Goal: Task Accomplishment & Management: Complete application form

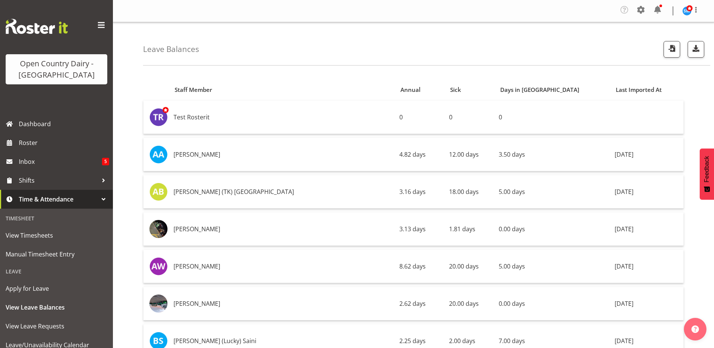
scroll to position [2709, 0]
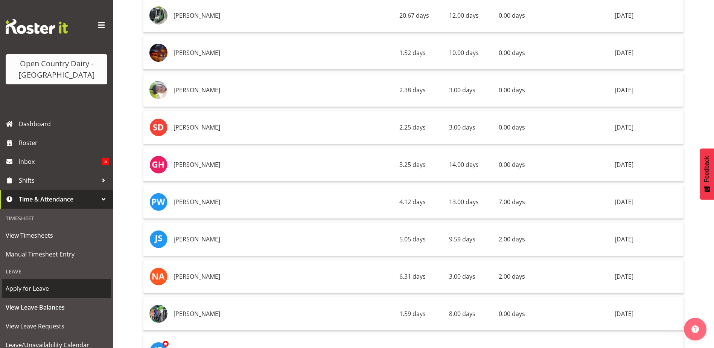
click at [39, 282] on link "Apply for Leave" at bounding box center [56, 288] width 109 height 19
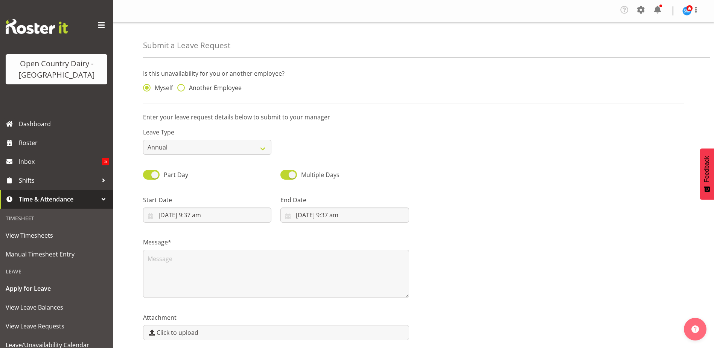
click at [185, 88] on span "Another Employee" at bounding box center [213, 88] width 57 height 8
click at [182, 88] on input "Another Employee" at bounding box center [179, 87] width 5 height 5
radio input "true"
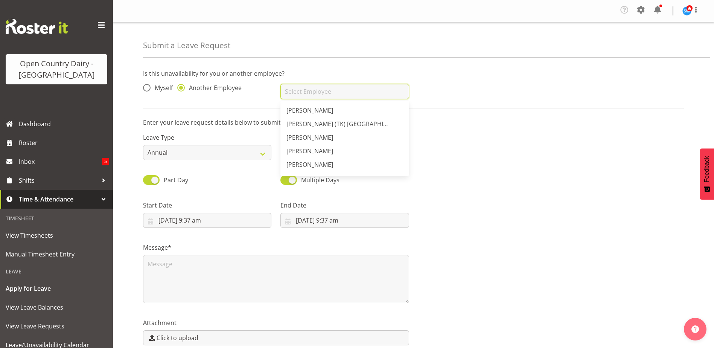
click at [322, 96] on input "text" at bounding box center [344, 91] width 128 height 15
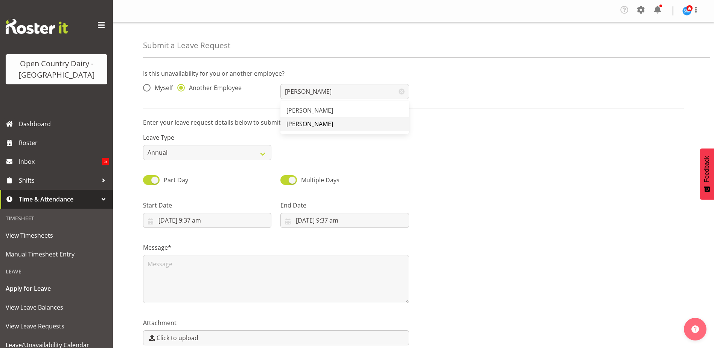
click at [308, 124] on span "[PERSON_NAME]" at bounding box center [309, 124] width 47 height 8
type input "[PERSON_NAME]"
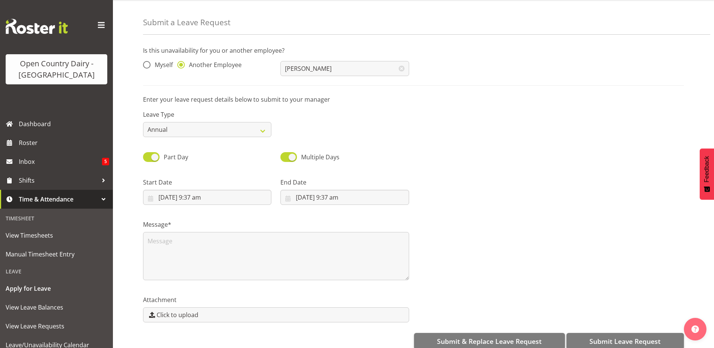
scroll to position [36, 0]
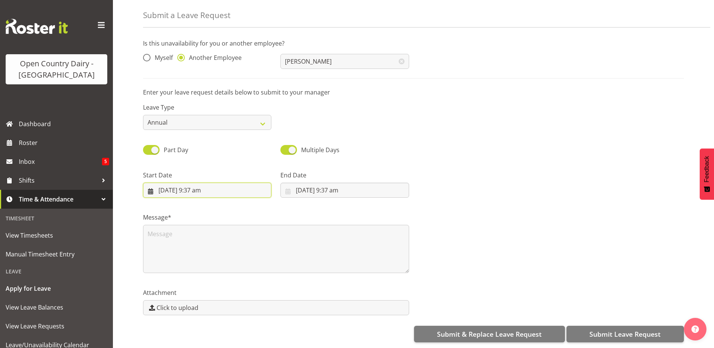
click at [205, 187] on input "3/09/2025, 9:37 am" at bounding box center [207, 189] width 128 height 15
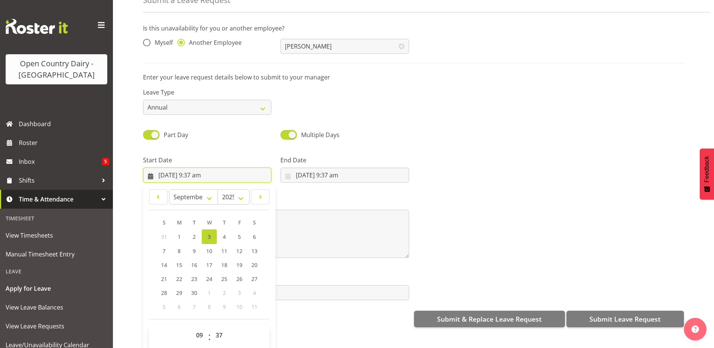
scroll to position [22, 0]
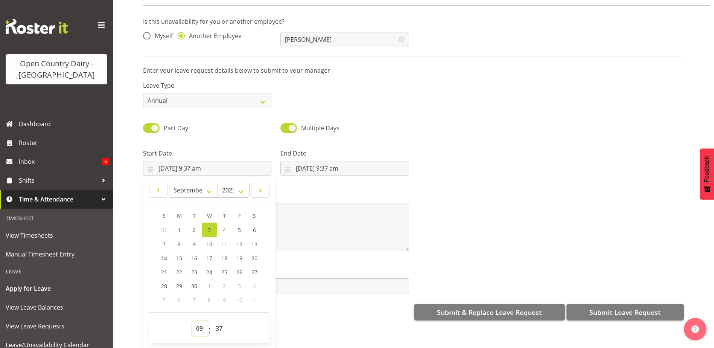
click at [196, 321] on select "00 01 02 03 04 05 06 07 08 09 10 11 12 13 14 15 16 17 18 19 20 21 22 23" at bounding box center [200, 328] width 17 height 15
select select "16"
click at [192, 321] on select "00 01 02 03 04 05 06 07 08 09 10 11 12 13 14 15 16 17 18 19 20 21 22 23" at bounding box center [200, 328] width 17 height 15
type input "3/09/2025, 4:37 pm"
click at [216, 321] on select "00 01 02 03 04 05 06 07 08 09 10 11 12 13 14 15 16 17 18 19 20 21 22 23 24 25 2…" at bounding box center [219, 328] width 17 height 15
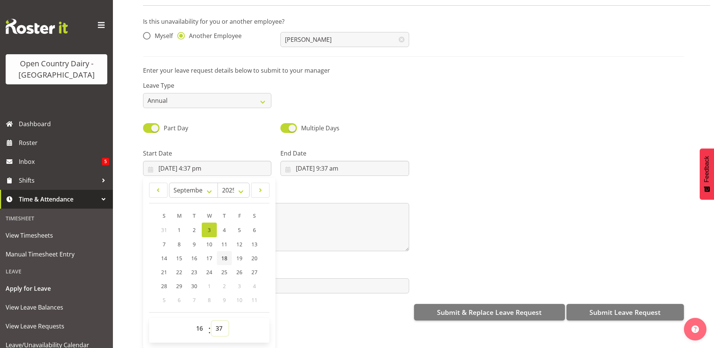
select select "45"
click at [211, 321] on select "00 01 02 03 04 05 06 07 08 09 10 11 12 13 14 15 16 17 18 19 20 21 22 23 24 25 2…" at bounding box center [219, 328] width 17 height 15
type input "3/09/2025, 4:45 pm"
click at [328, 164] on input "3/09/2025, 9:37 am" at bounding box center [344, 168] width 128 height 15
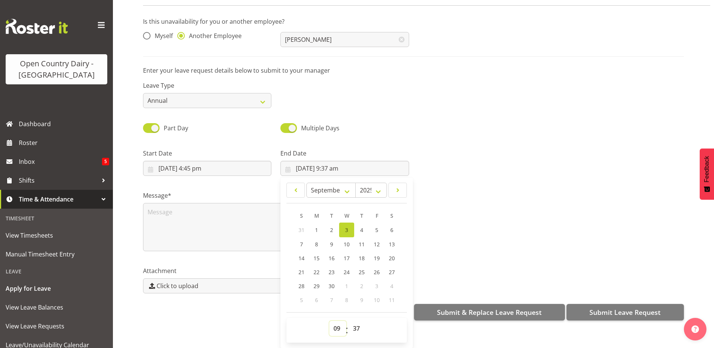
click at [332, 324] on select "00 01 02 03 04 05 06 07 08 09 10 11 12 13 14 15 16 17 18 19 20 21 22 23" at bounding box center [337, 328] width 17 height 15
select select "5"
click at [329, 321] on select "00 01 02 03 04 05 06 07 08 09 10 11 12 13 14 15 16 17 18 19 20 21 22 23" at bounding box center [337, 328] width 17 height 15
type input "3/09/2025, 5:37 am"
click at [339, 325] on select "00 01 02 03 04 05 06 07 08 09 10 11 12 13 14 15 16 17 18 19 20 21 22 23" at bounding box center [337, 328] width 17 height 15
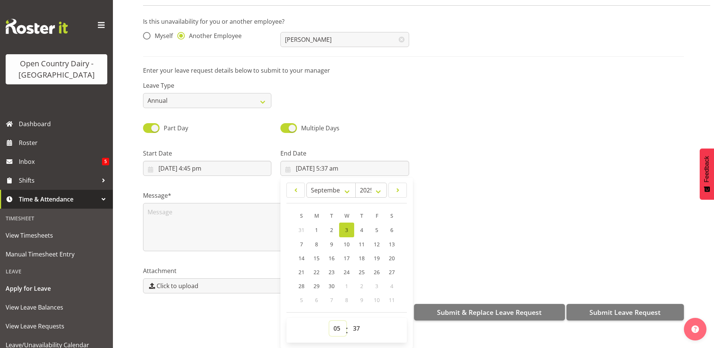
select select "4"
click at [329, 321] on select "00 01 02 03 04 05 06 07 08 09 10 11 12 13 14 15 16 17 18 19 20 21 22 23" at bounding box center [337, 328] width 17 height 15
type input "3/09/2025, 4:37 am"
click at [349, 321] on select "00 01 02 03 04 05 06 07 08 09 10 11 12 13 14 15 16 17 18 19 20 21 22 23 24 25 2…" at bounding box center [357, 328] width 17 height 15
select select "0"
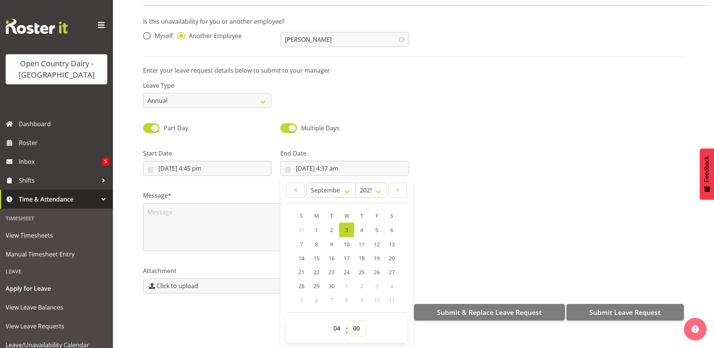
click at [349, 321] on select "00 01 02 03 04 05 06 07 08 09 10 11 12 13 14 15 16 17 18 19 20 21 22 23 24 25 2…" at bounding box center [357, 328] width 17 height 15
click at [459, 132] on div "Part Day Multiple Days" at bounding box center [413, 125] width 550 height 26
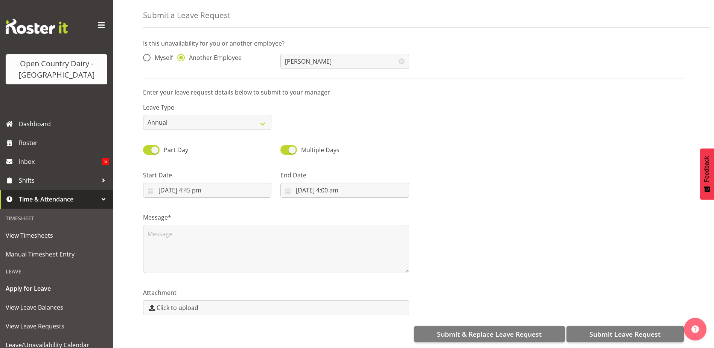
scroll to position [0, 0]
click at [301, 186] on input "3/09/2025, 4:00 am" at bounding box center [344, 189] width 128 height 15
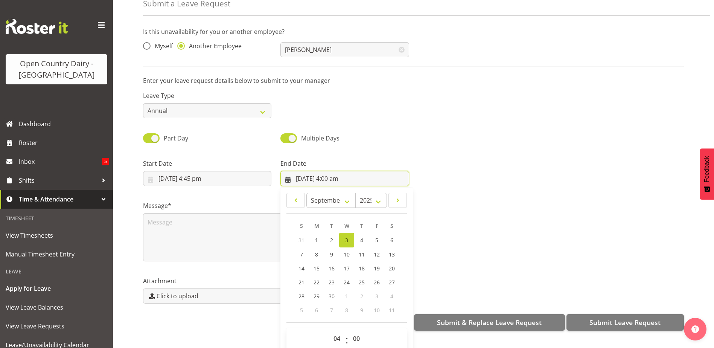
scroll to position [22, 0]
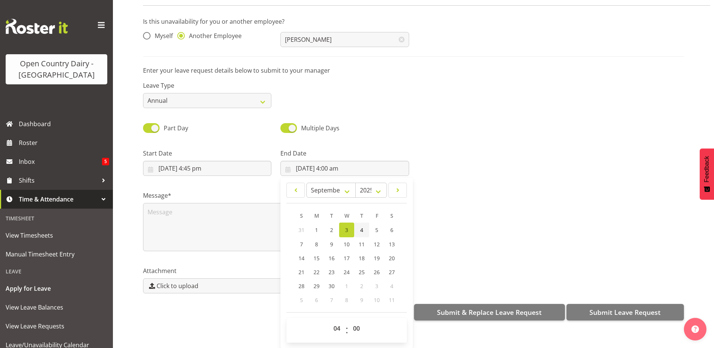
click at [358, 230] on link "4" at bounding box center [361, 229] width 15 height 15
type input "4/09/2025, 4:00 am"
click at [199, 214] on textarea at bounding box center [276, 227] width 266 height 48
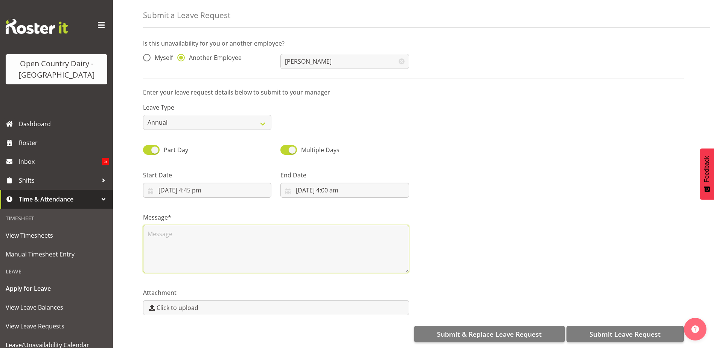
scroll to position [0, 0]
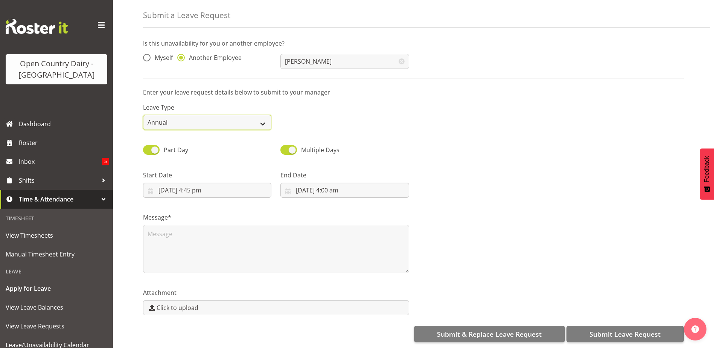
click at [265, 123] on select "Annual Sick Leave Without Pay Bereavement Domestic Violence Parental Jury Servi…" at bounding box center [207, 122] width 128 height 15
select select "Sick"
click at [143, 115] on select "Annual Sick Leave Without Pay Bereavement Domestic Violence Parental Jury Servi…" at bounding box center [207, 122] width 128 height 15
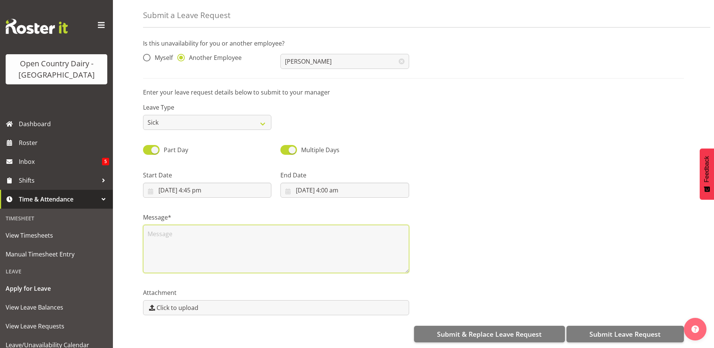
click at [182, 228] on textarea at bounding box center [276, 249] width 266 height 48
type textarea "C"
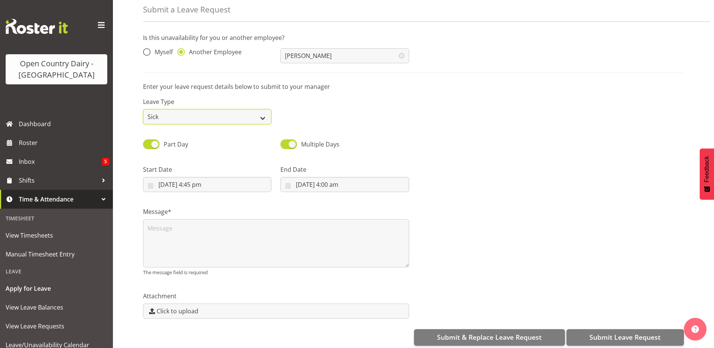
click at [264, 114] on select "Annual Sick Leave Without Pay Bereavement Domestic Violence Parental Jury Servi…" at bounding box center [207, 116] width 128 height 15
select select "Annual"
click at [143, 109] on select "Annual Sick Leave Without Pay Bereavement Domestic Violence Parental Jury Servi…" at bounding box center [207, 116] width 128 height 15
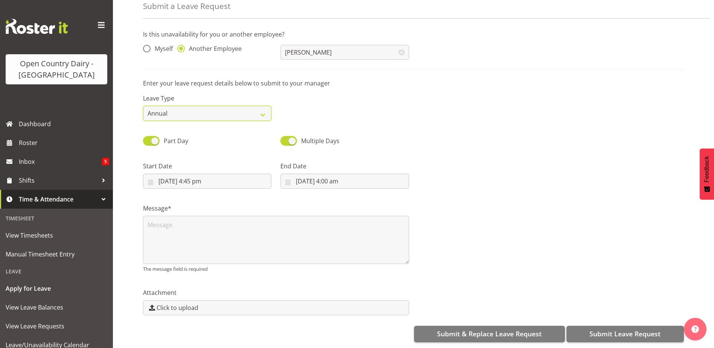
scroll to position [45, 0]
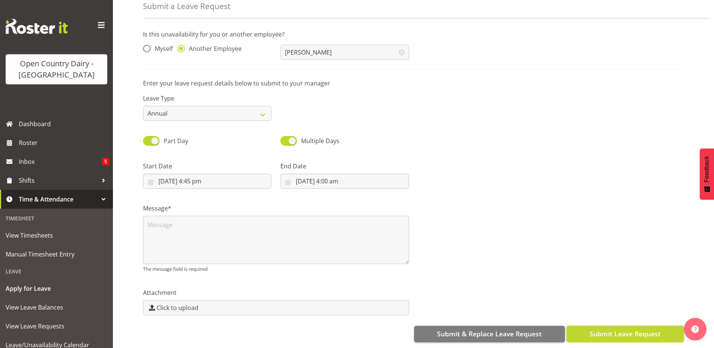
click at [612, 333] on span "Submit Leave Request" at bounding box center [624, 333] width 71 height 10
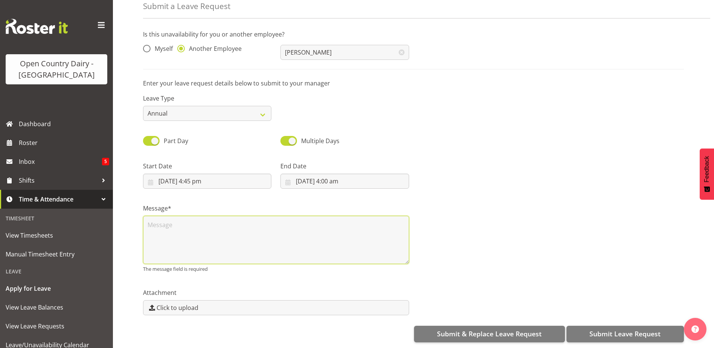
click at [183, 216] on textarea at bounding box center [276, 240] width 266 height 48
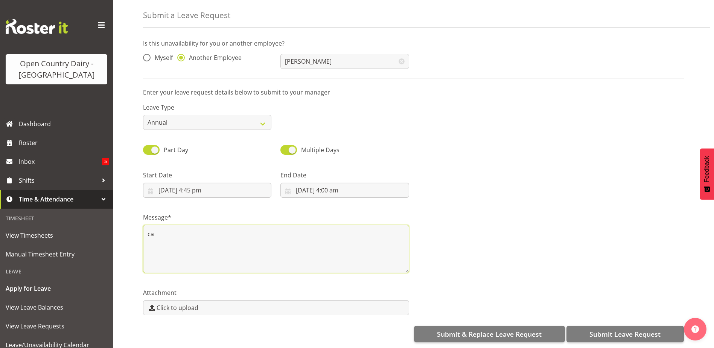
type textarea "c"
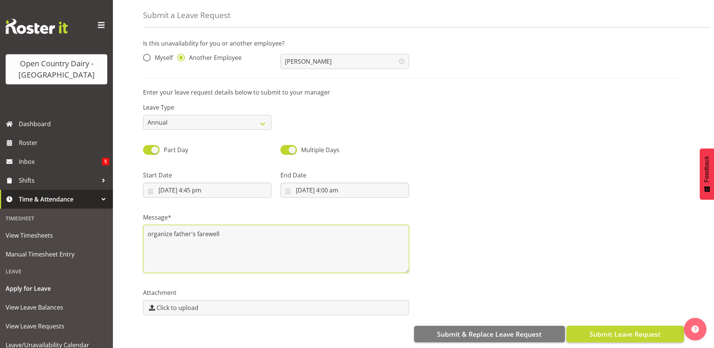
type textarea "organize father's farewell"
click at [606, 329] on span "Submit Leave Request" at bounding box center [624, 334] width 71 height 10
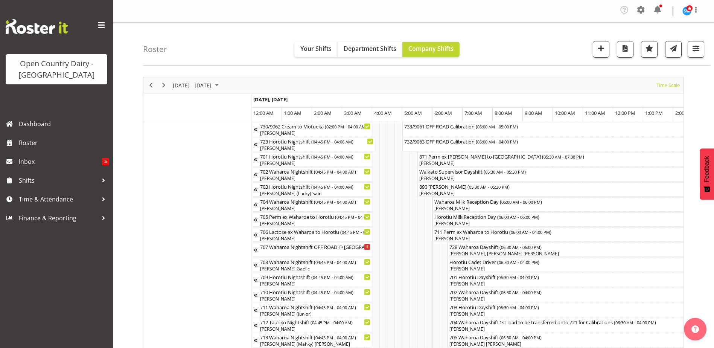
scroll to position [0, 2530]
